Goal: Navigation & Orientation: Find specific page/section

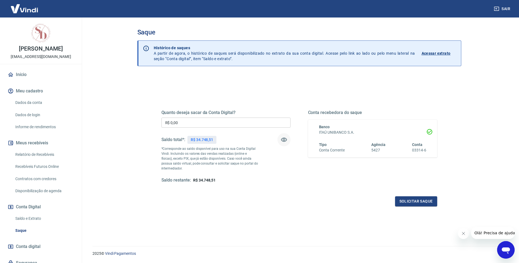
click at [282, 139] on icon "button" at bounding box center [283, 139] width 7 height 7
click at [285, 140] on icon "button" at bounding box center [283, 139] width 7 height 7
click at [34, 74] on link "Início" at bounding box center [41, 75] width 69 height 12
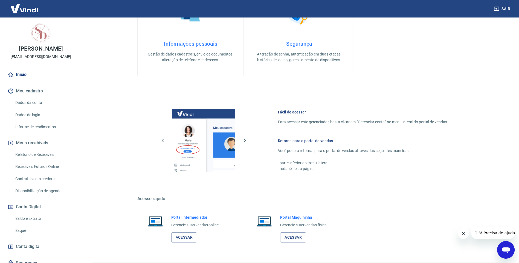
scroll to position [163, 0]
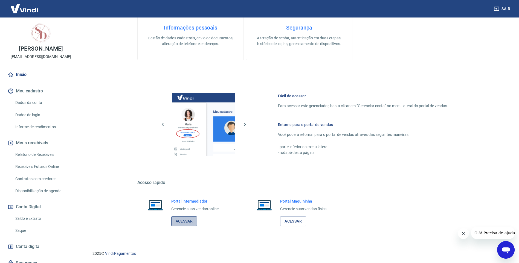
click at [183, 222] on link "Acessar" at bounding box center [184, 221] width 26 height 10
